Goal: Use online tool/utility: Utilize a website feature to perform a specific function

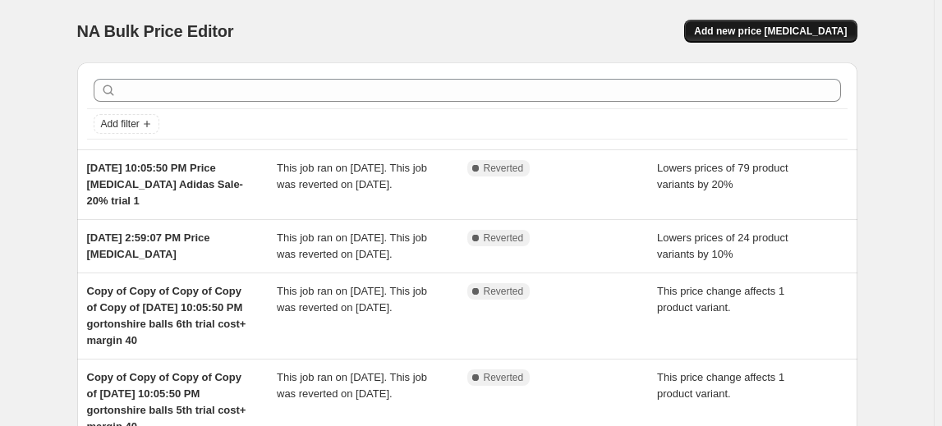
click at [772, 33] on span "Add new price [MEDICAL_DATA]" at bounding box center [770, 31] width 153 height 13
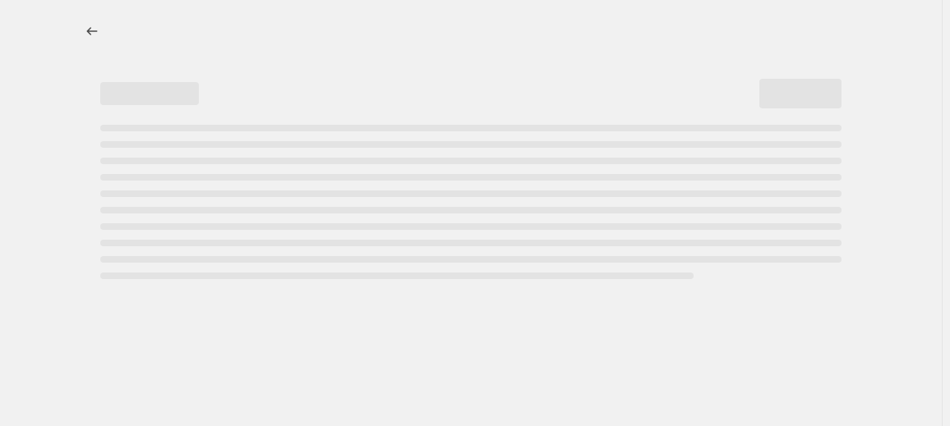
select select "percentage"
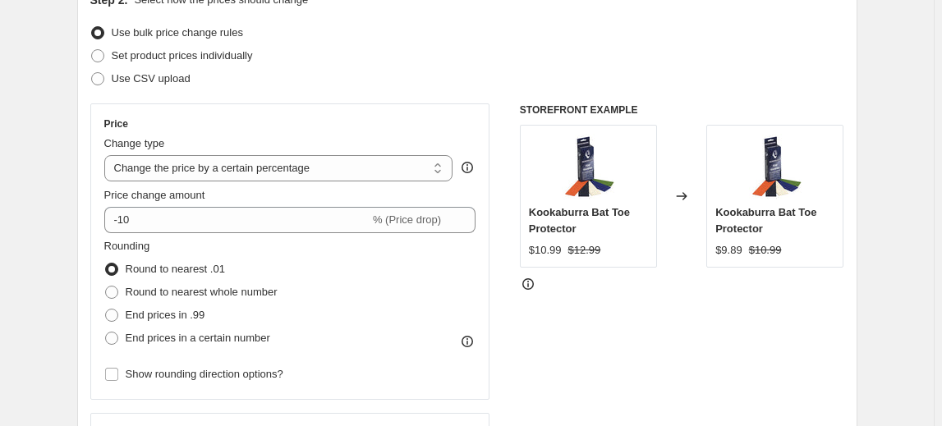
scroll to position [223, 0]
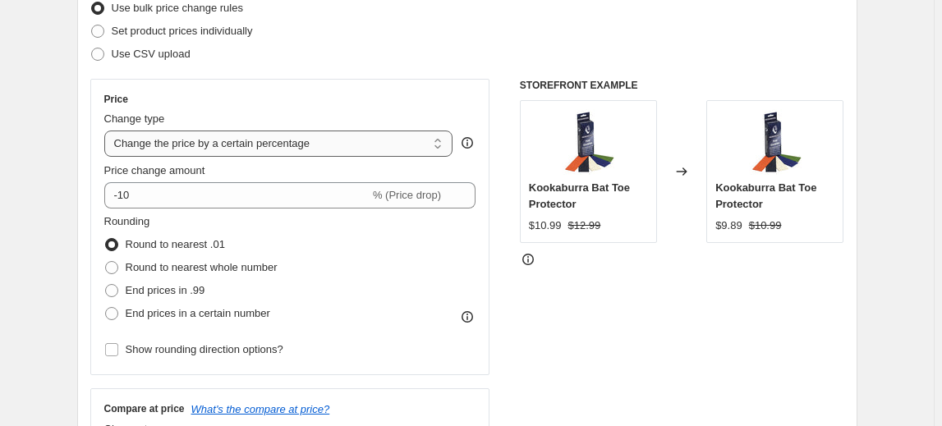
click at [194, 144] on select "Change the price to a certain amount Change the price by a certain amount Chang…" at bounding box center [278, 144] width 349 height 26
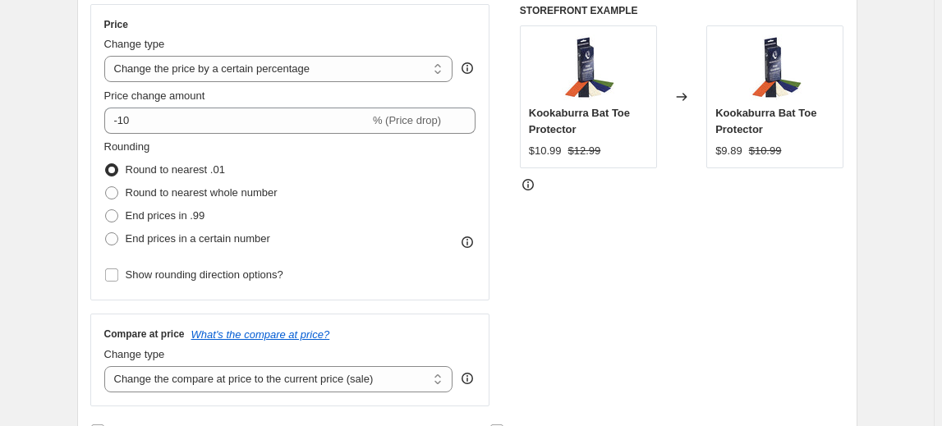
scroll to position [373, 0]
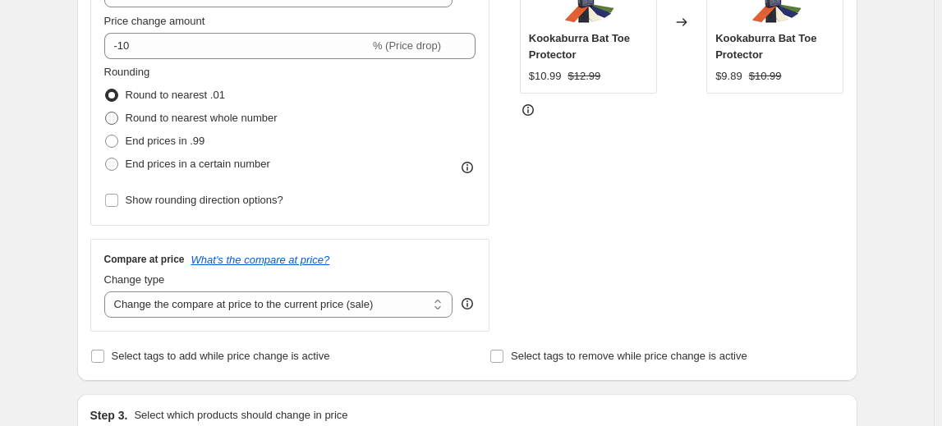
click at [191, 117] on span "Round to nearest whole number" at bounding box center [202, 118] width 152 height 12
click at [106, 113] on input "Round to nearest whole number" at bounding box center [105, 112] width 1 height 1
radio input "true"
click at [162, 138] on span "End prices in .99" at bounding box center [166, 141] width 80 height 12
click at [106, 136] on input "End prices in .99" at bounding box center [105, 135] width 1 height 1
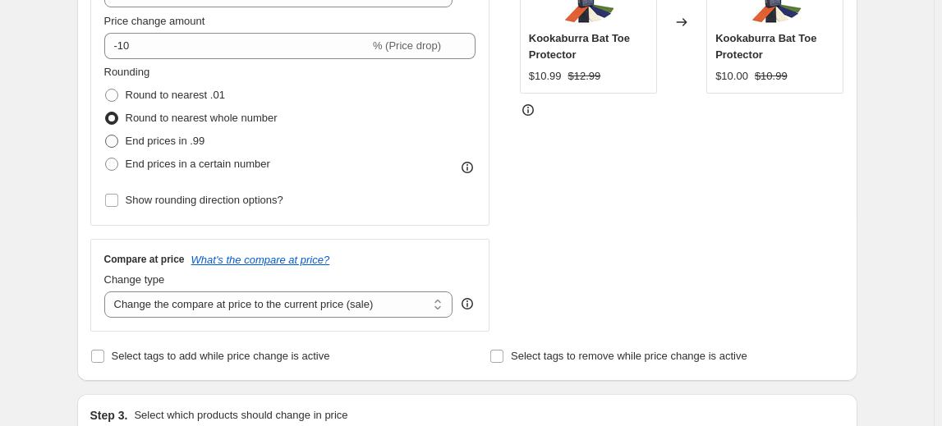
radio input "true"
click at [151, 166] on span "End prices in a certain number" at bounding box center [198, 164] width 145 height 12
click at [106, 159] on input "End prices in a certain number" at bounding box center [105, 158] width 1 height 1
radio input "true"
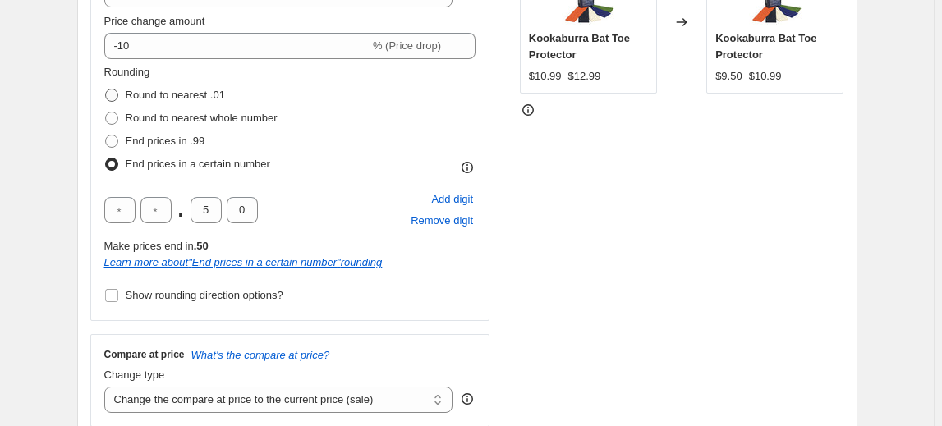
click at [158, 96] on span "Round to nearest .01" at bounding box center [175, 95] width 99 height 12
click at [106, 90] on input "Round to nearest .01" at bounding box center [105, 89] width 1 height 1
radio input "true"
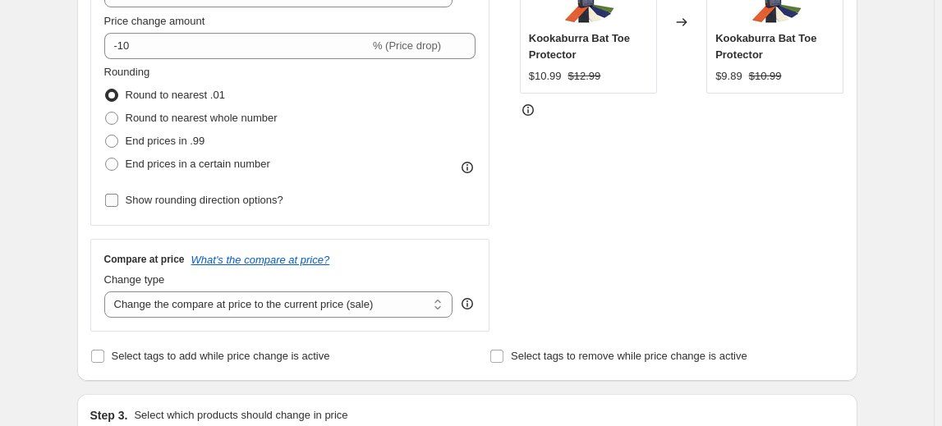
click at [116, 203] on input "Show rounding direction options?" at bounding box center [111, 200] width 13 height 13
checkbox input "true"
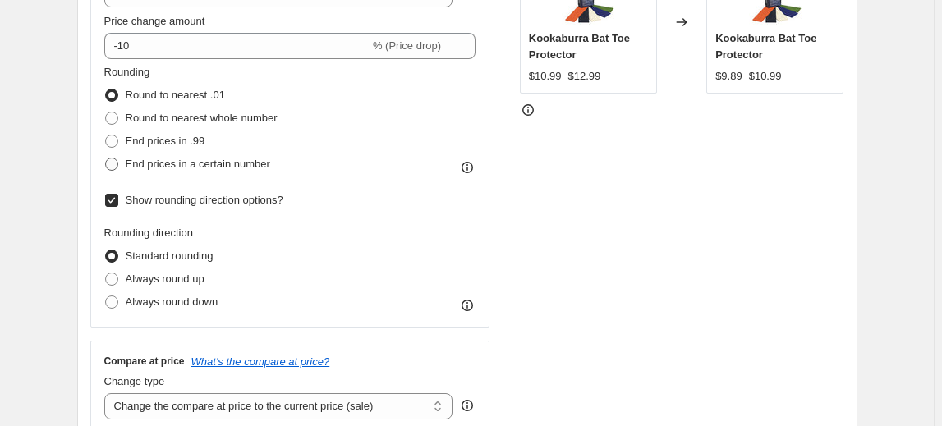
click at [175, 166] on span "End prices in a certain number" at bounding box center [198, 164] width 145 height 12
click at [106, 159] on input "End prices in a certain number" at bounding box center [105, 158] width 1 height 1
radio input "true"
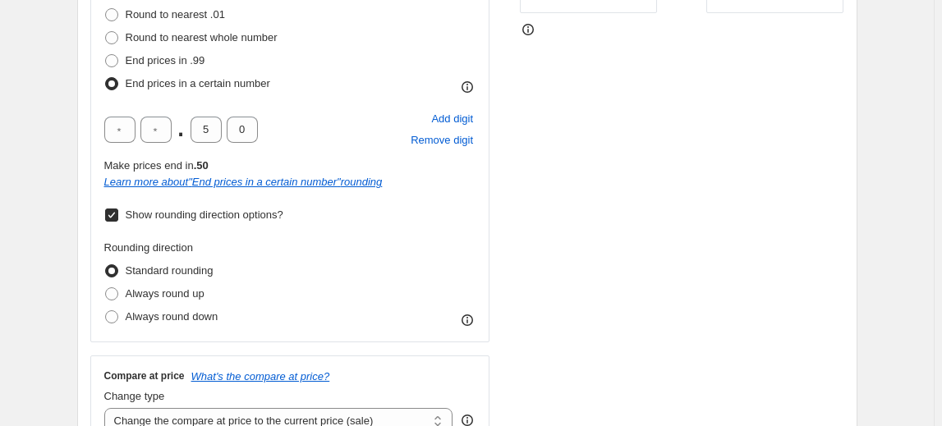
scroll to position [522, 0]
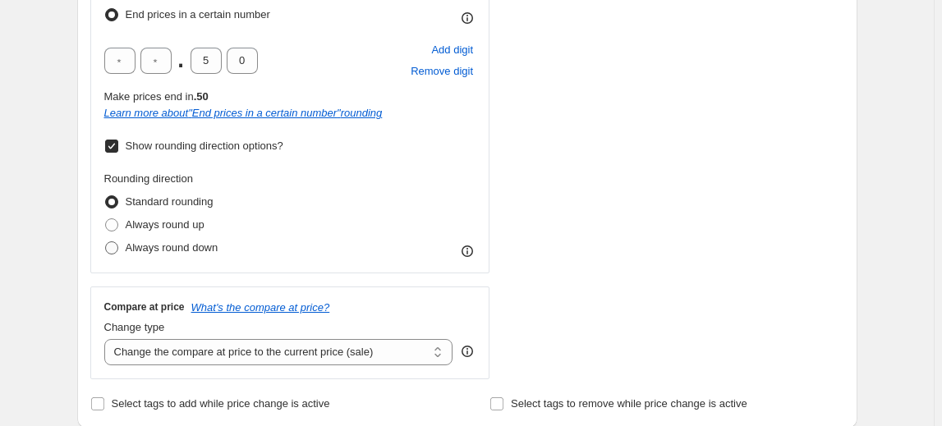
click at [118, 252] on span at bounding box center [111, 248] width 13 height 13
click at [106, 242] on input "Always round down" at bounding box center [105, 242] width 1 height 1
radio input "true"
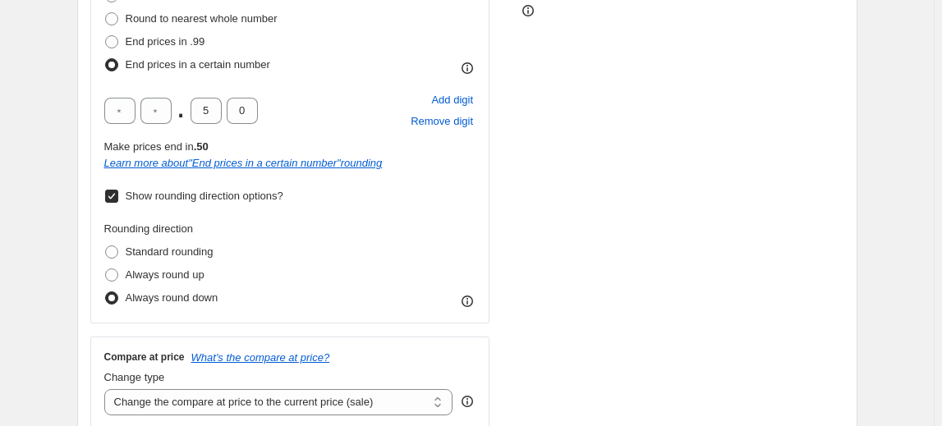
scroll to position [448, 0]
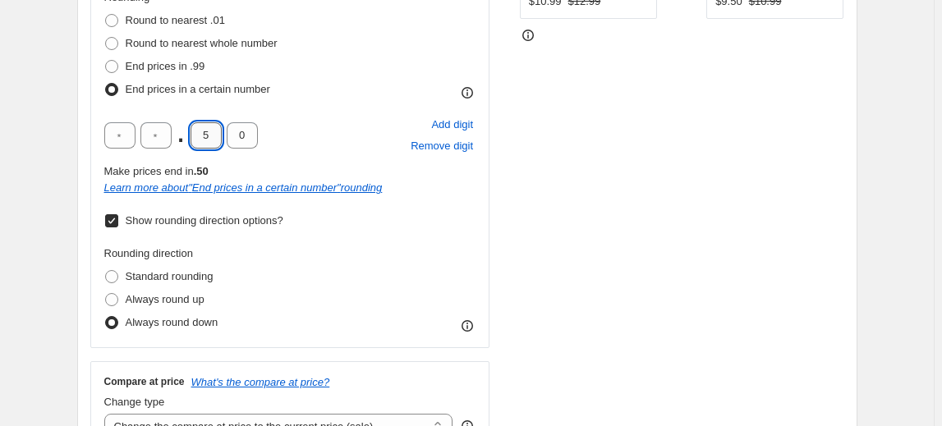
click at [206, 137] on input "5" at bounding box center [206, 135] width 31 height 26
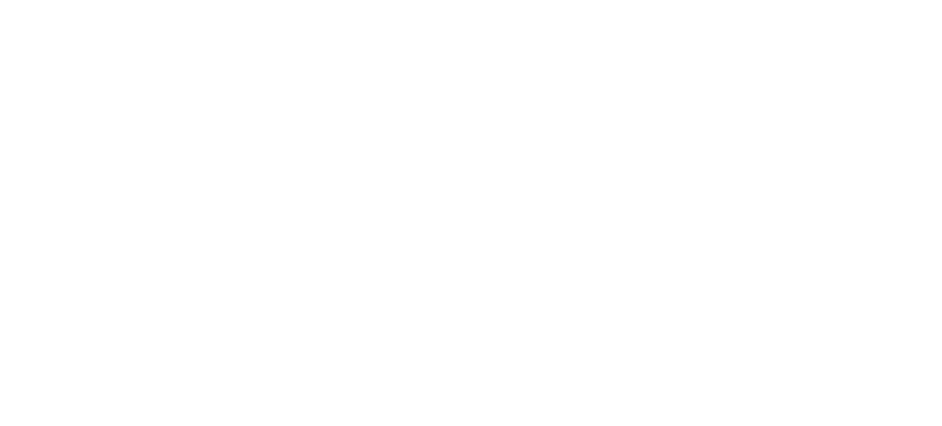
select select "percentage"
